Goal: Book appointment/travel/reservation

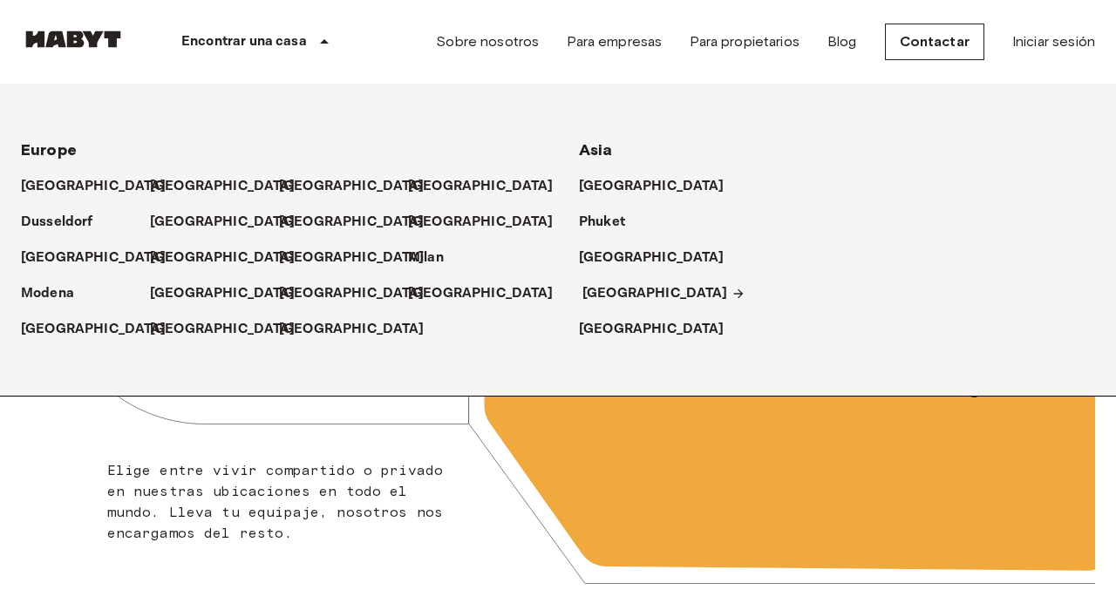
click at [612, 287] on p "[GEOGRAPHIC_DATA]" at bounding box center [655, 293] width 146 height 21
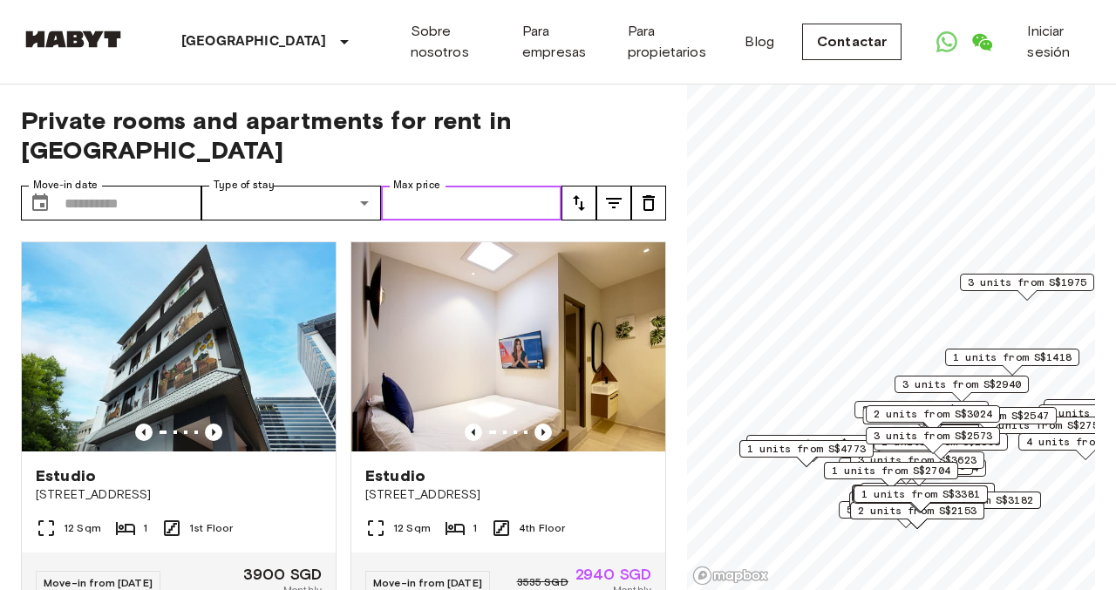
click at [480, 186] on input "Max price" at bounding box center [471, 203] width 180 height 35
click at [525, 186] on input "Max price" at bounding box center [471, 203] width 180 height 35
click at [618, 148] on div "Private rooms and apartments for rent in [GEOGRAPHIC_DATA] Move-in date ​ Move-…" at bounding box center [343, 338] width 645 height 506
click at [617, 193] on icon "tune" at bounding box center [613, 203] width 21 height 21
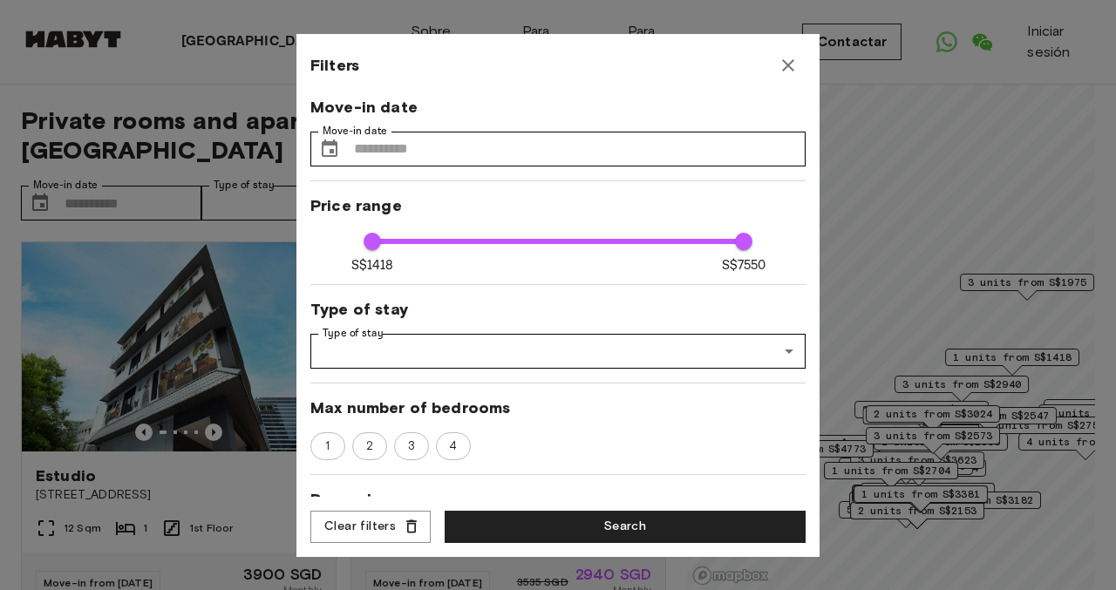
click at [784, 78] on button "button" at bounding box center [787, 65] width 35 height 35
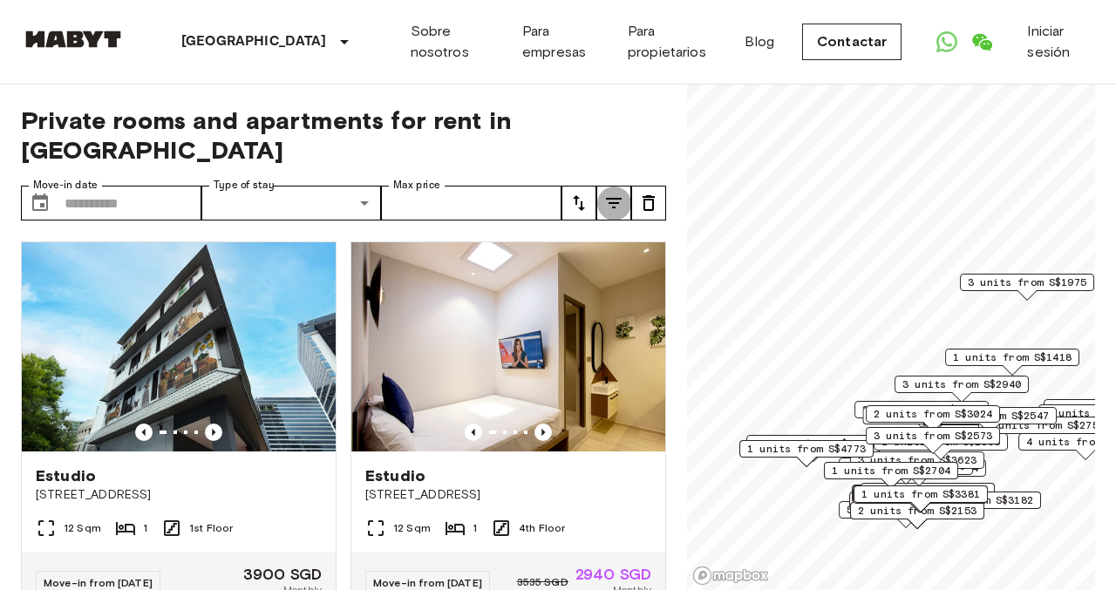
click at [610, 186] on button "tune" at bounding box center [613, 203] width 35 height 35
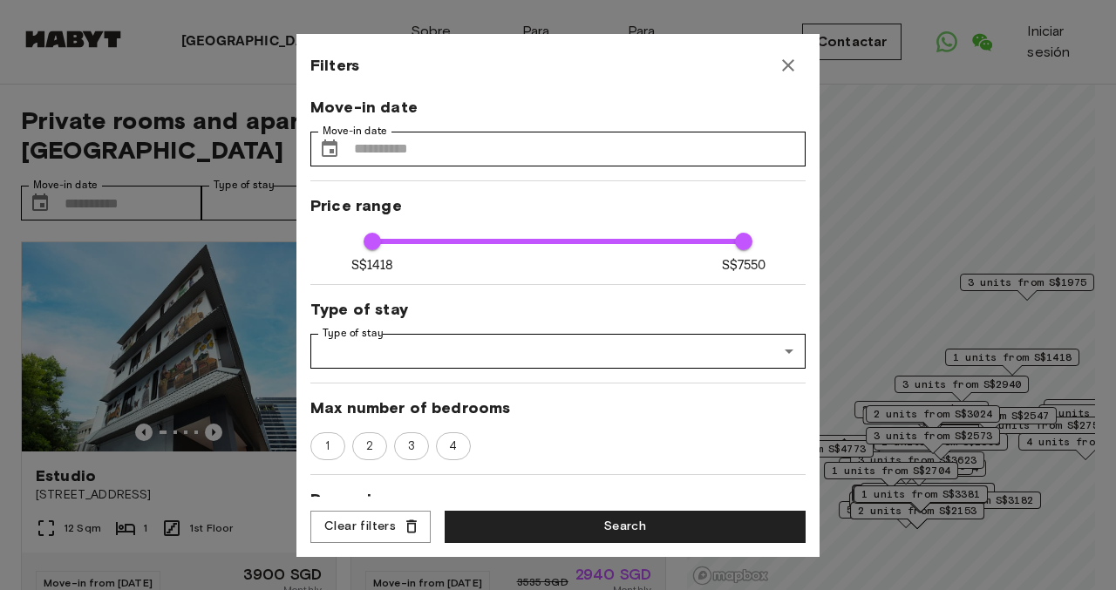
click at [786, 69] on icon "button" at bounding box center [787, 65] width 21 height 21
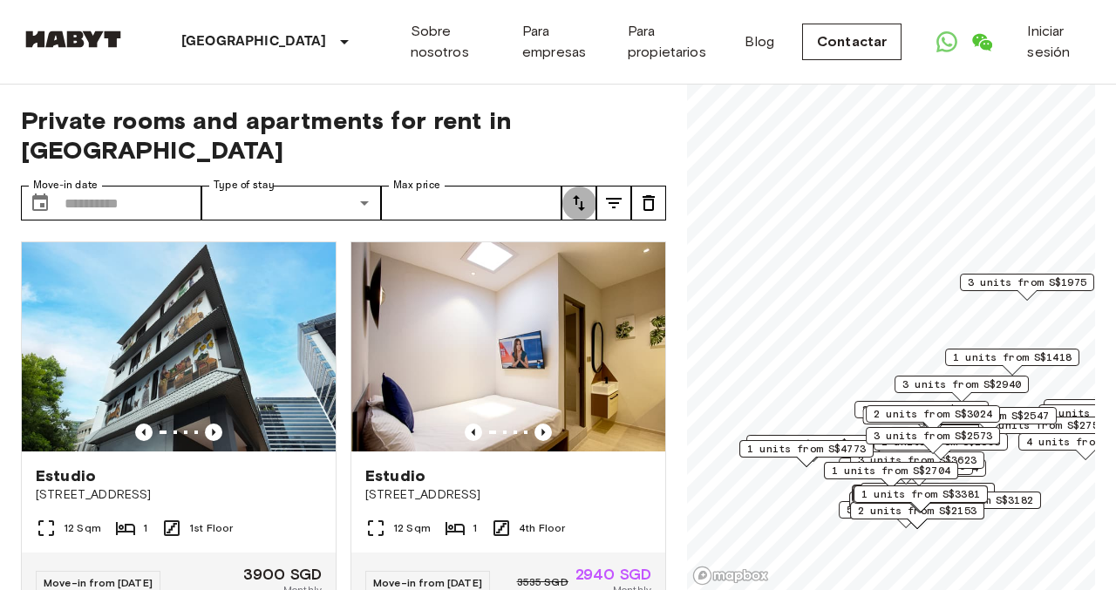
click at [591, 186] on button "tune" at bounding box center [578, 203] width 35 height 35
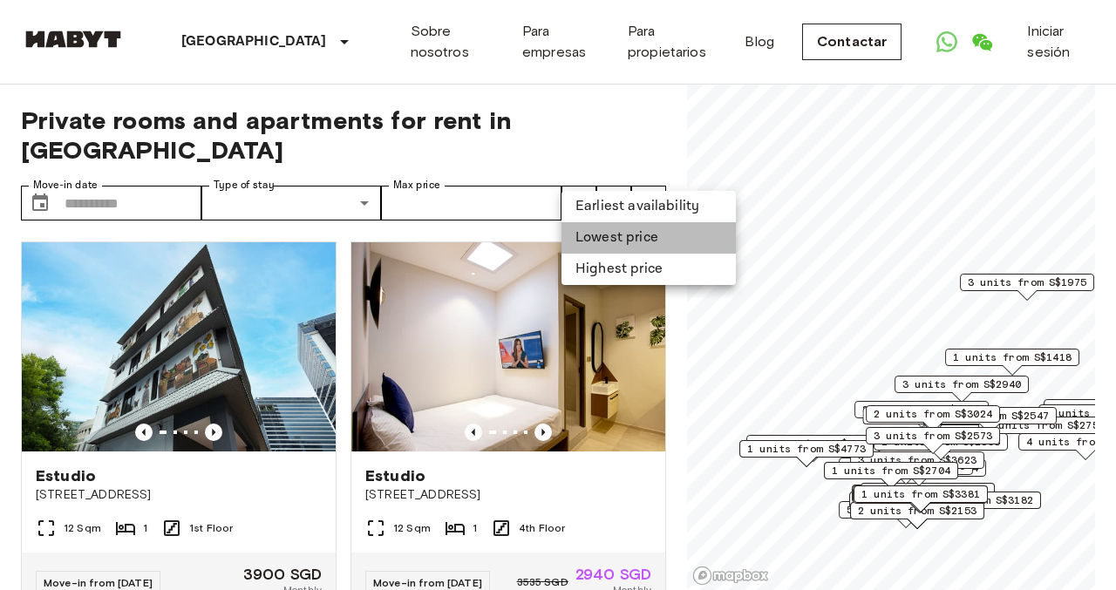
click at [624, 240] on li "Lowest price" at bounding box center [648, 237] width 174 height 31
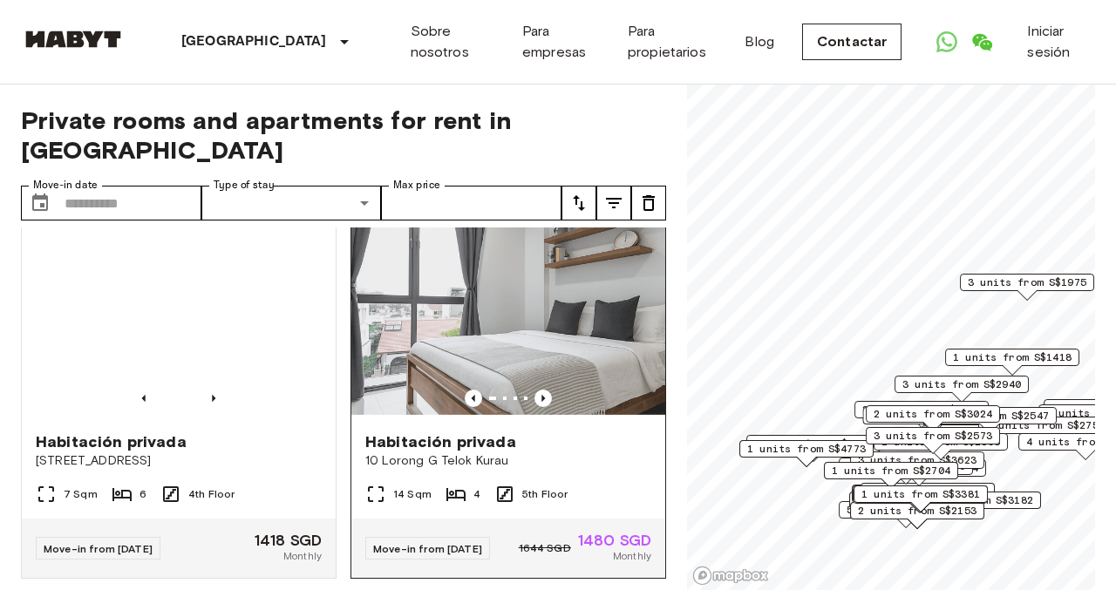
scroll to position [32, 0]
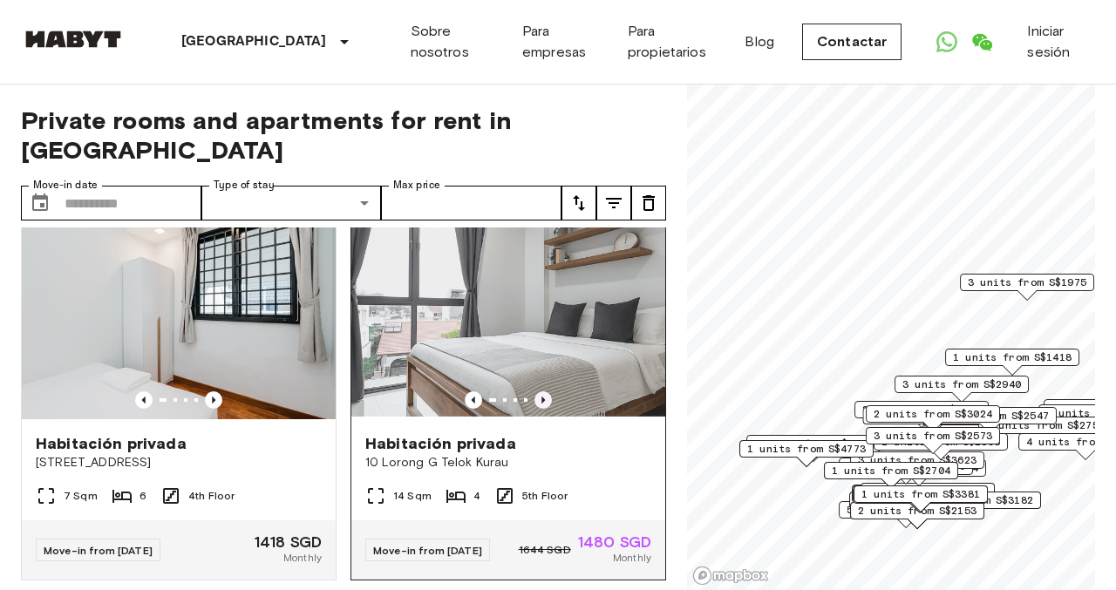
click at [546, 391] on icon "Previous image" at bounding box center [542, 399] width 17 height 17
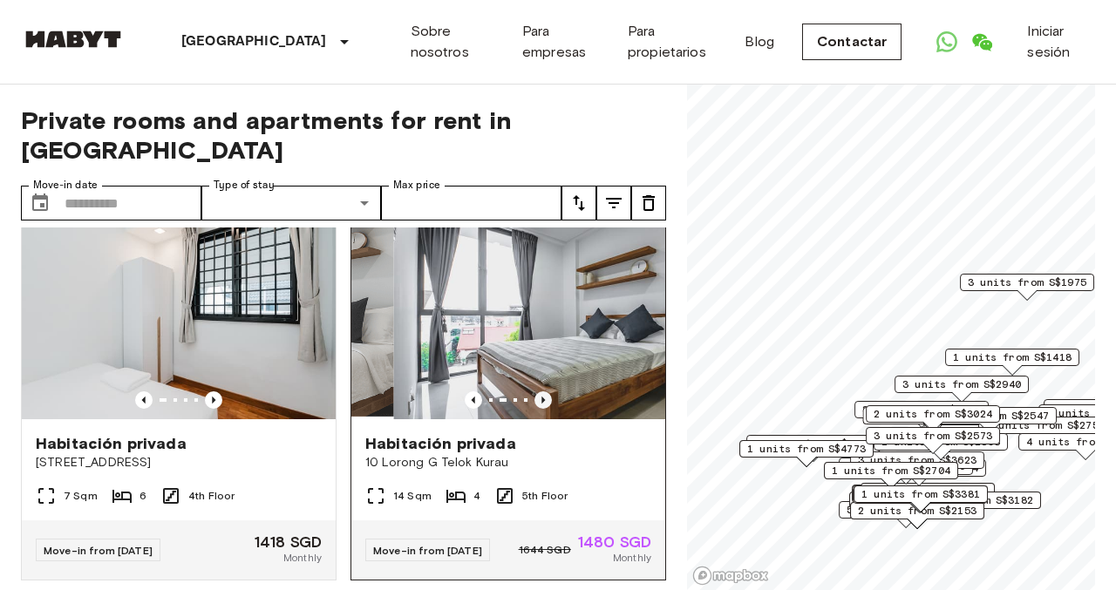
click at [546, 391] on icon "Previous image" at bounding box center [542, 399] width 17 height 17
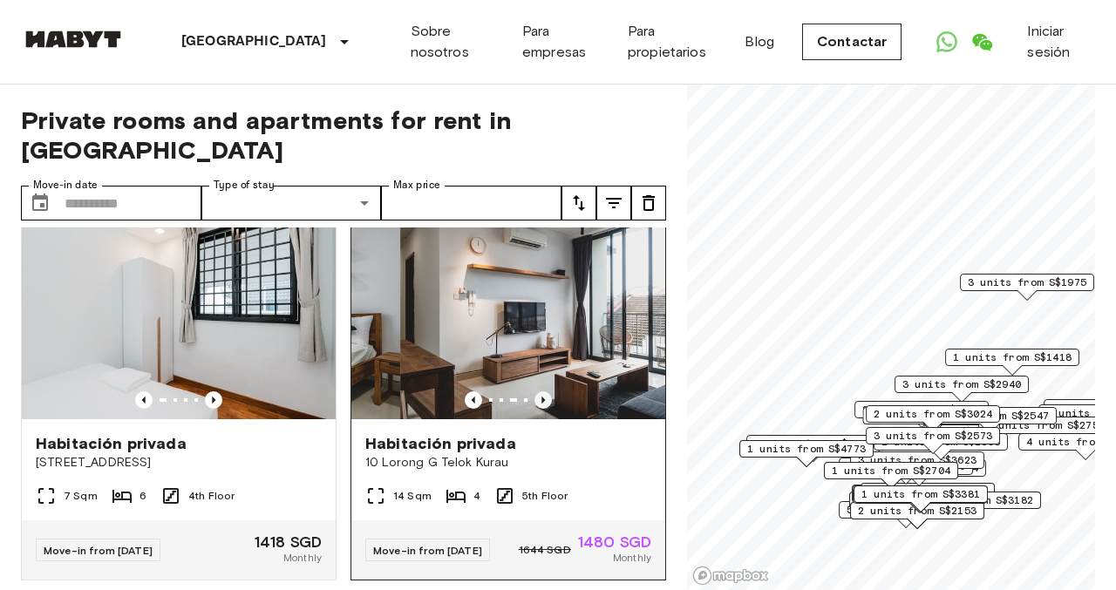
click at [546, 391] on icon "Previous image" at bounding box center [542, 399] width 17 height 17
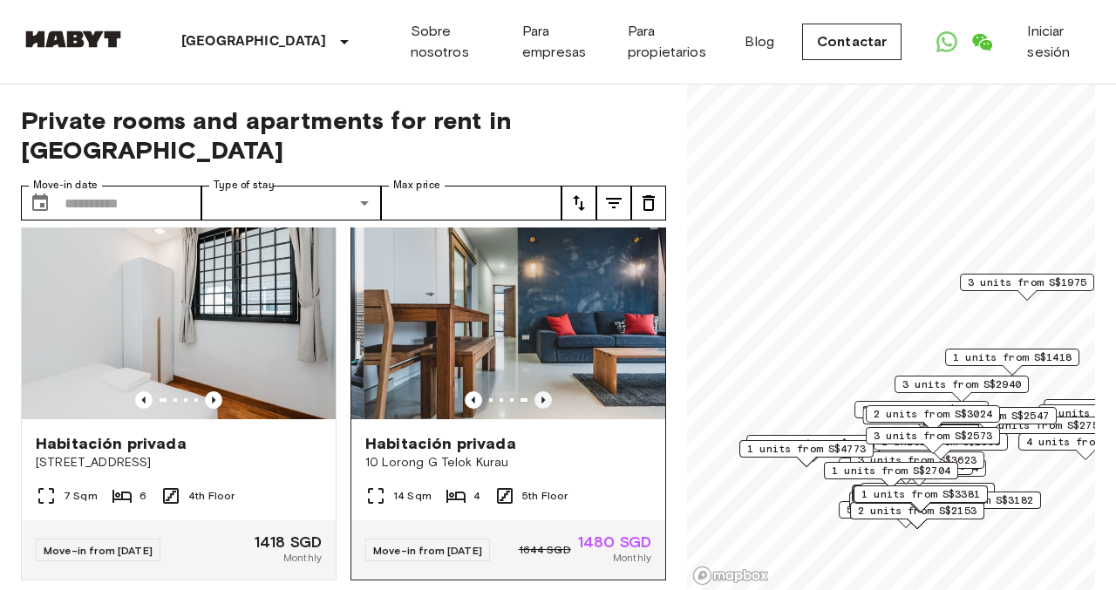
click at [546, 391] on icon "Previous image" at bounding box center [542, 399] width 17 height 17
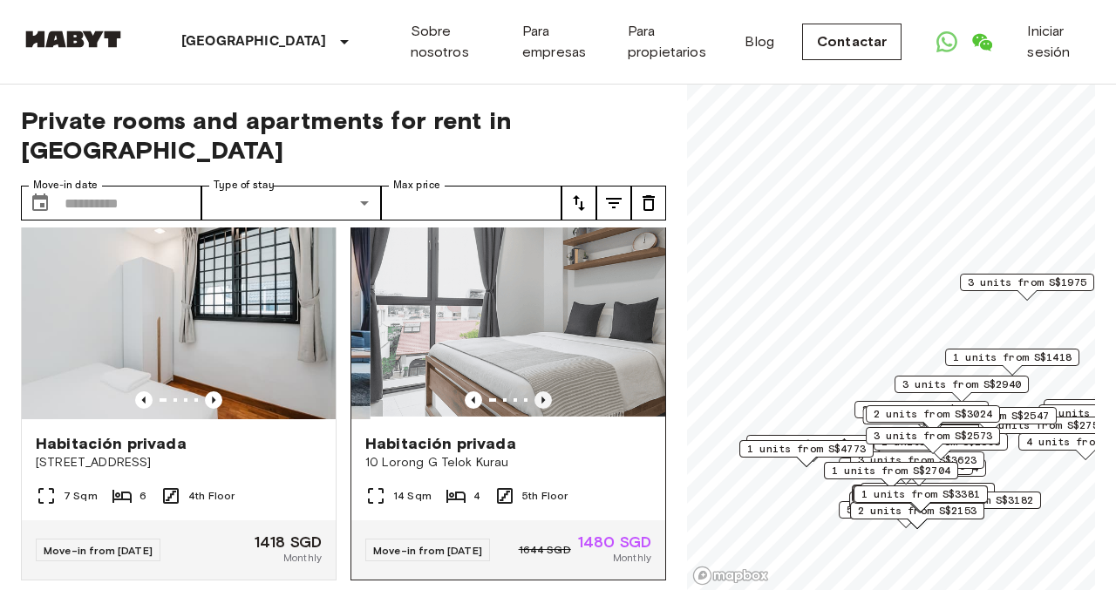
click at [546, 391] on icon "Previous image" at bounding box center [542, 399] width 17 height 17
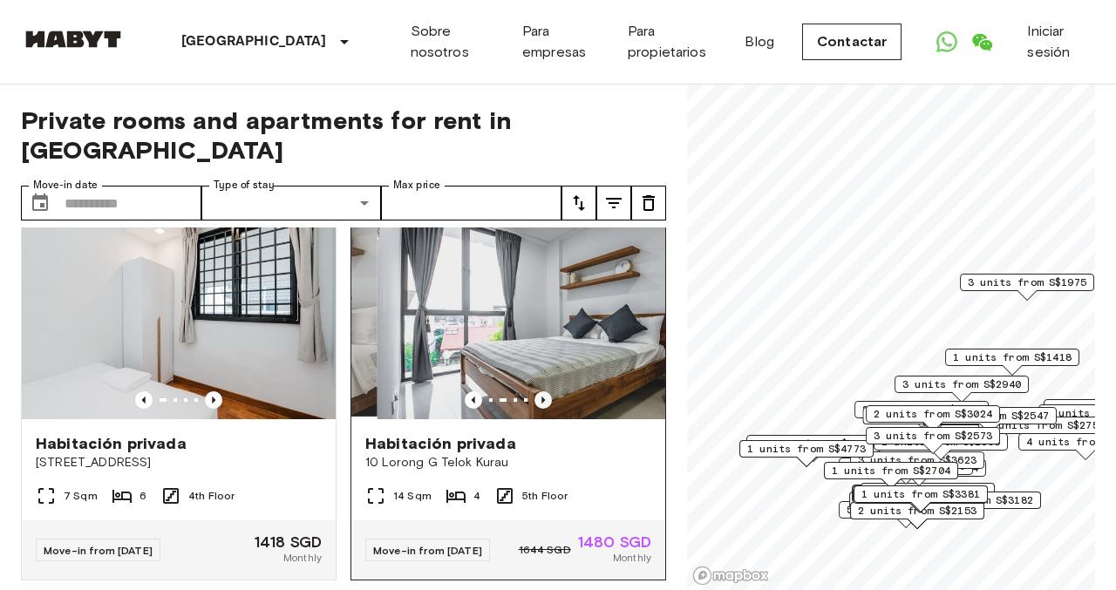
click at [546, 391] on icon "Previous image" at bounding box center [542, 399] width 17 height 17
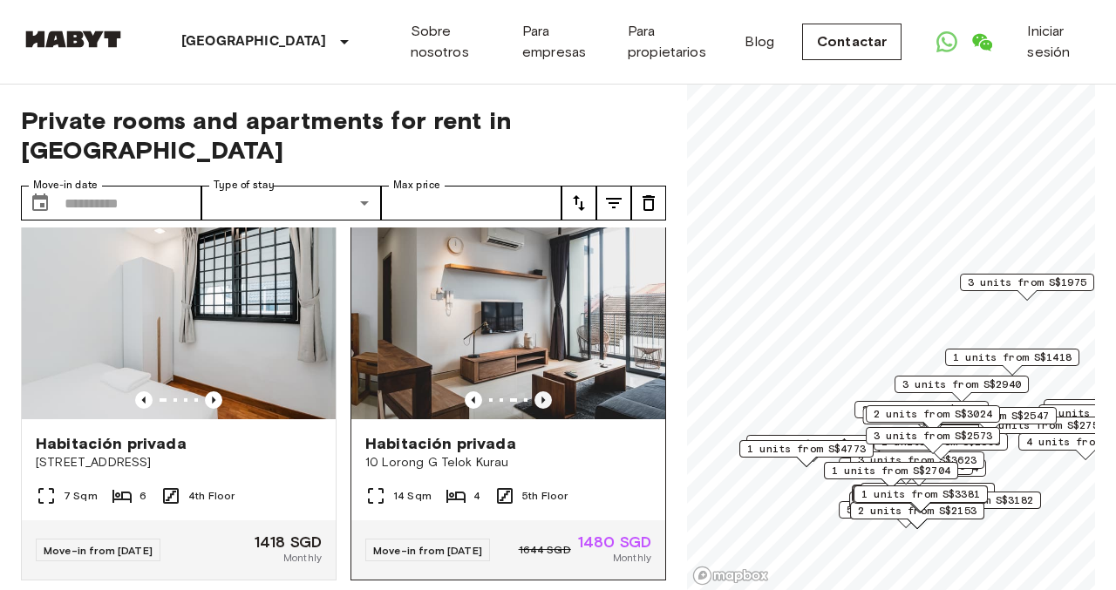
click at [546, 391] on icon "Previous image" at bounding box center [542, 399] width 17 height 17
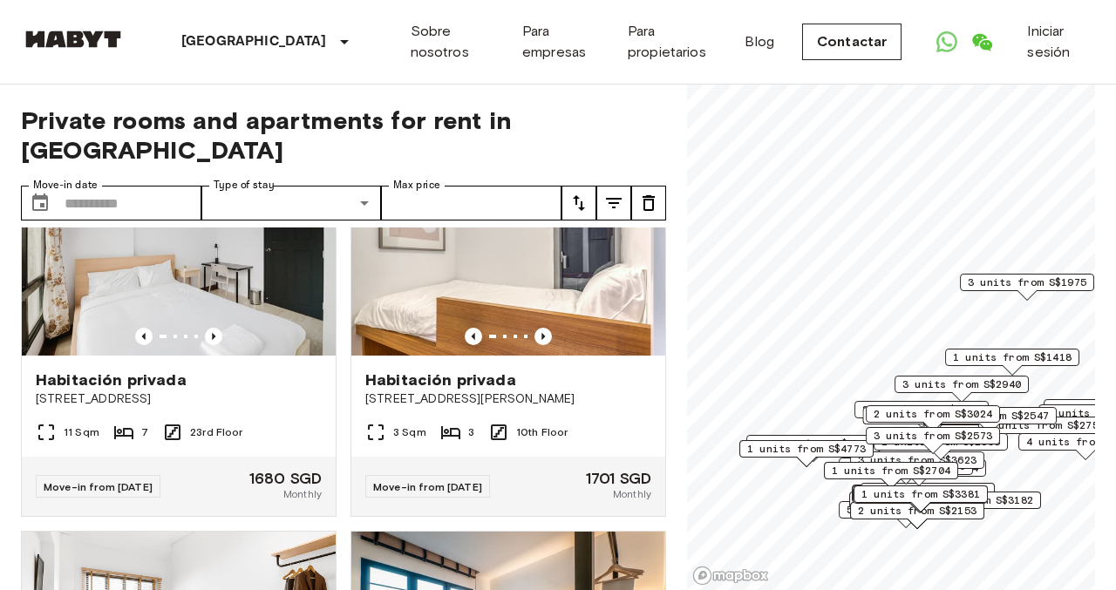
scroll to position [1253, 0]
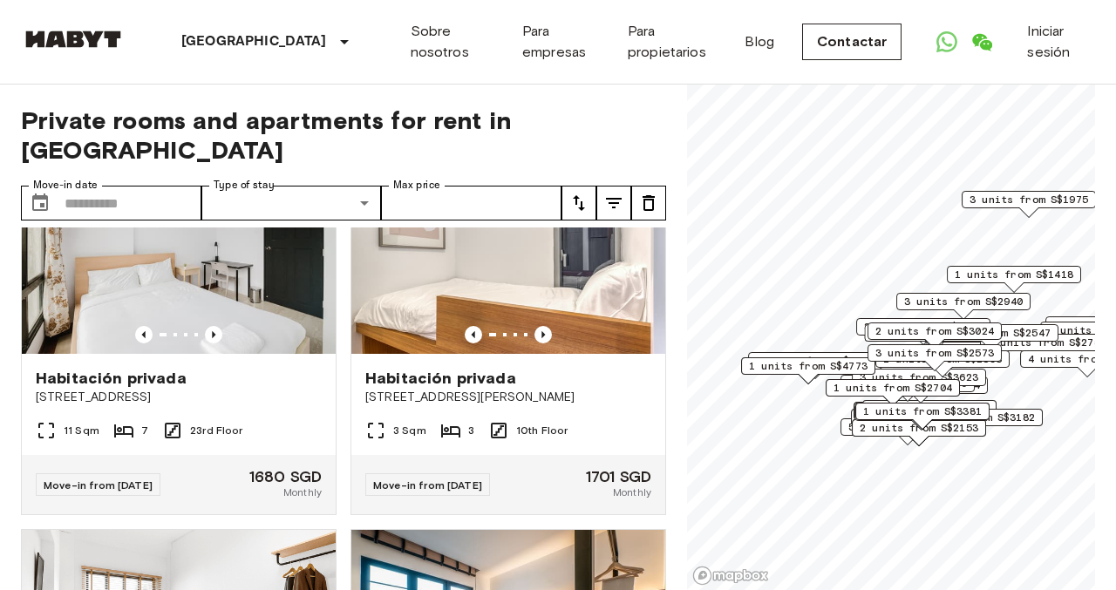
scroll to position [483, 0]
